Goal: Transaction & Acquisition: Obtain resource

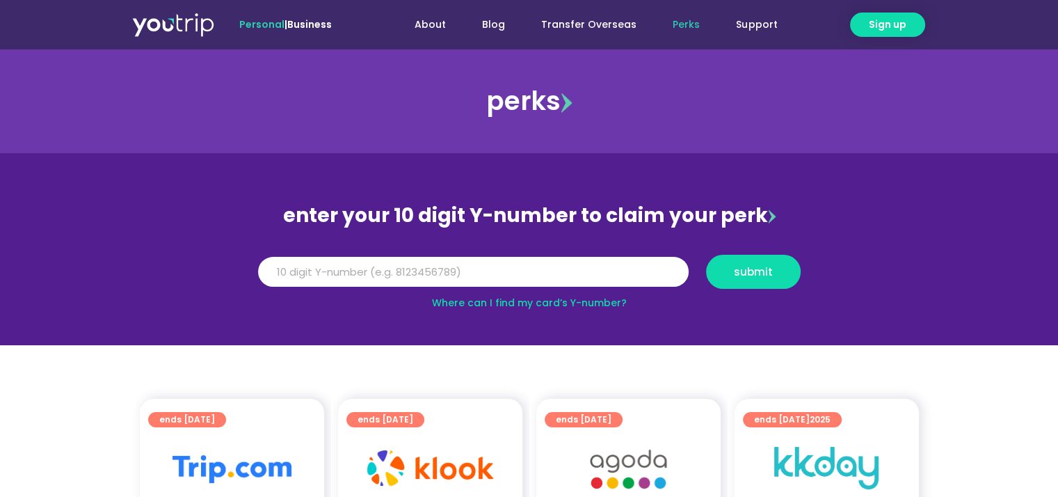
click at [593, 302] on link "Where can I find my card’s Y-number?" at bounding box center [529, 303] width 195 height 14
click at [438, 275] on input "Y Number" at bounding box center [473, 272] width 431 height 31
type input "8127395277"
click at [749, 268] on span "submit" at bounding box center [753, 272] width 39 height 10
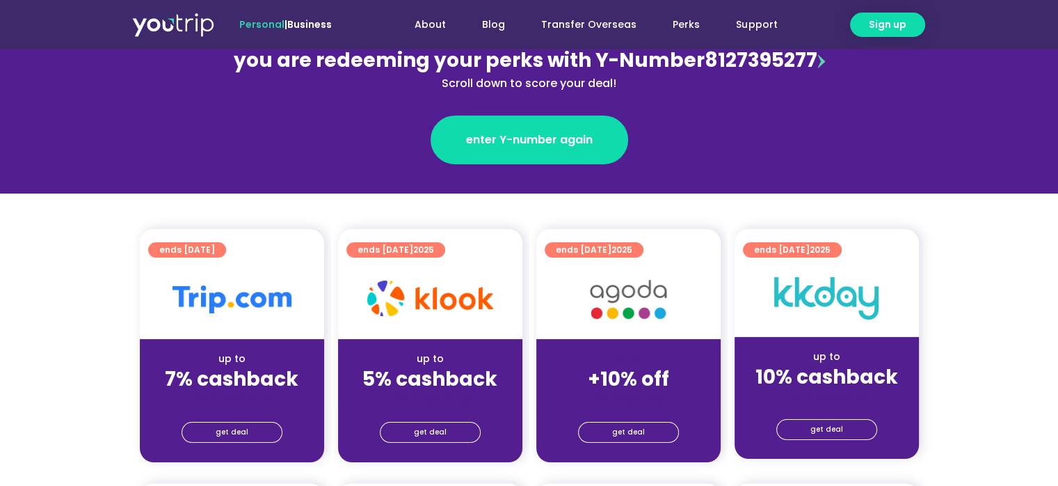
scroll to position [209, 0]
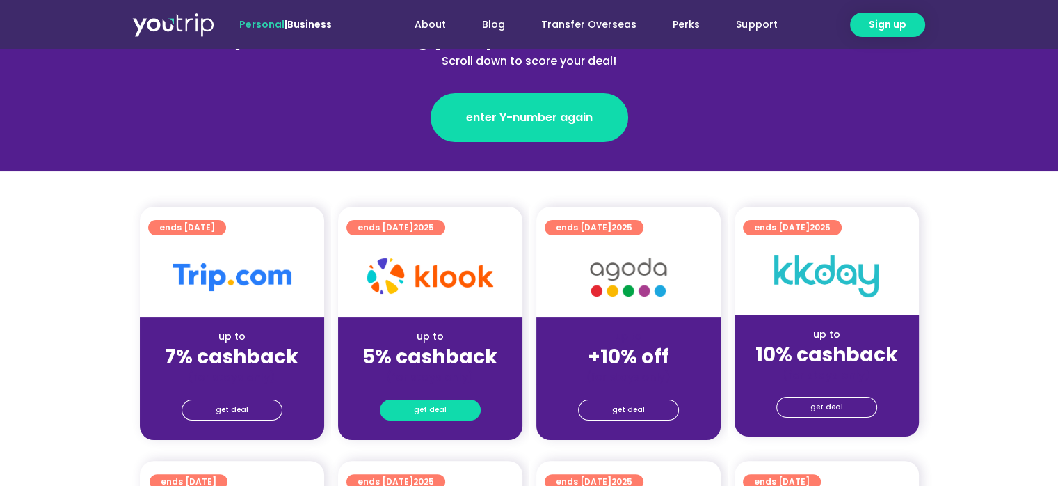
click at [431, 409] on span "get deal" at bounding box center [430, 409] width 33 height 19
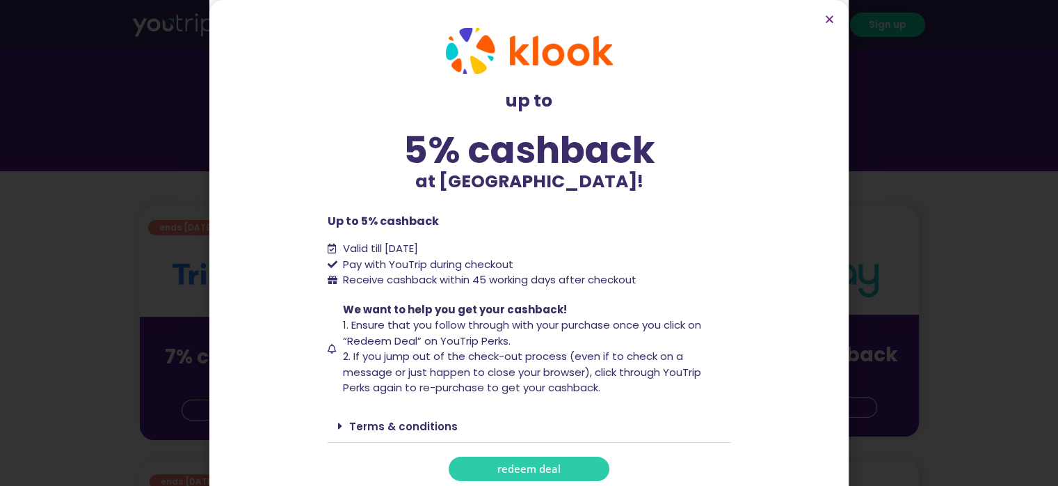
click at [536, 469] on span "redeem deal" at bounding box center [529, 468] width 63 height 10
